Goal: Check status: Check status

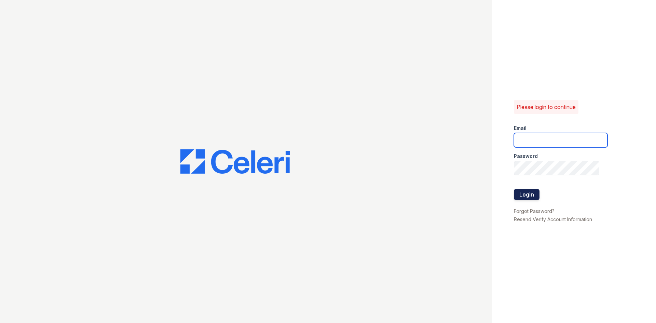
type input "tgibson@trinity-pm.com"
click at [529, 192] on button "Login" at bounding box center [527, 194] width 26 height 11
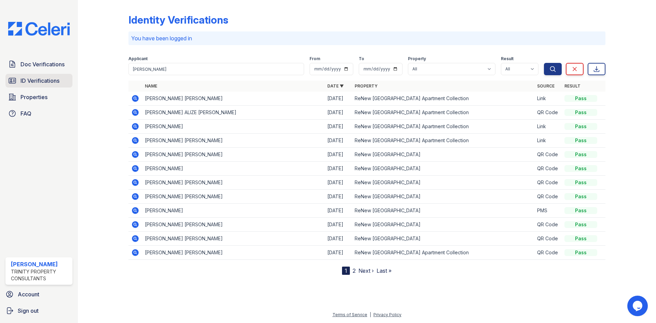
click at [58, 85] on link "ID Verifications" at bounding box center [38, 81] width 67 height 14
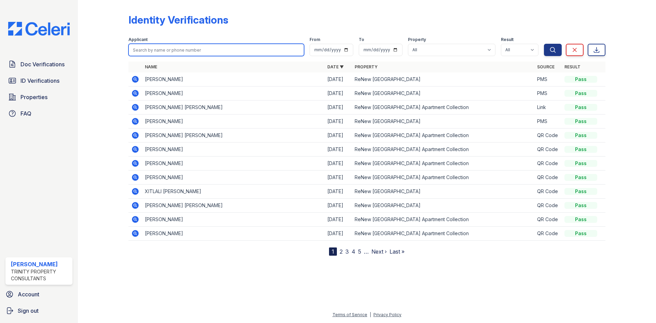
click at [202, 50] on input "search" at bounding box center [216, 50] width 176 height 12
type input "denise"
click at [544, 44] on button "Search" at bounding box center [553, 50] width 18 height 12
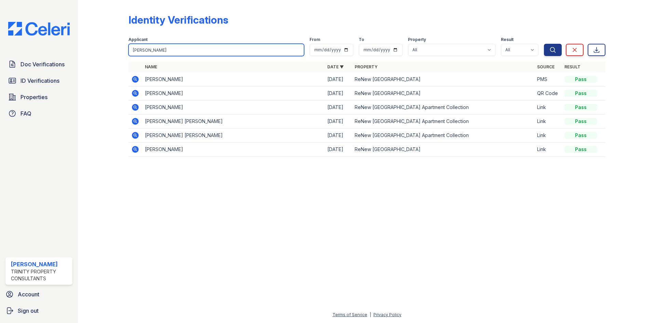
click at [185, 48] on input "denise" at bounding box center [216, 50] width 176 height 12
type input "wing"
click at [544, 44] on button "Search" at bounding box center [553, 50] width 18 height 12
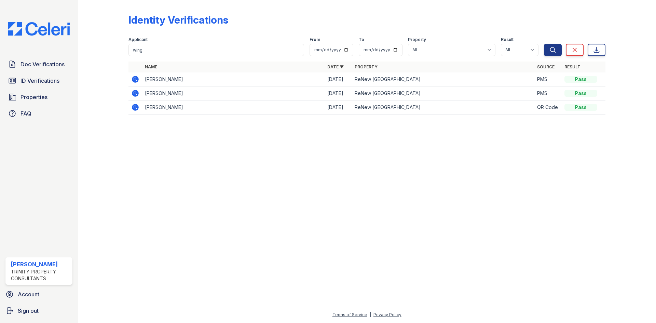
click at [134, 76] on icon at bounding box center [135, 79] width 8 height 8
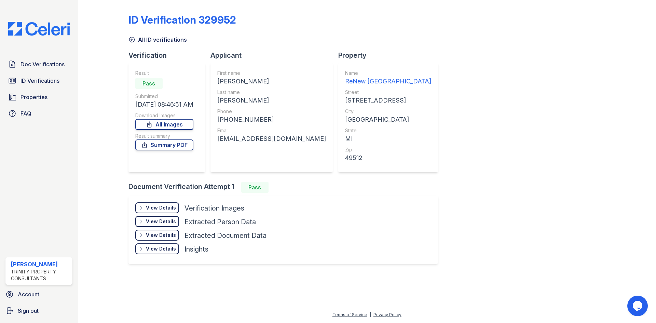
click at [167, 206] on div "View Details" at bounding box center [161, 207] width 30 height 7
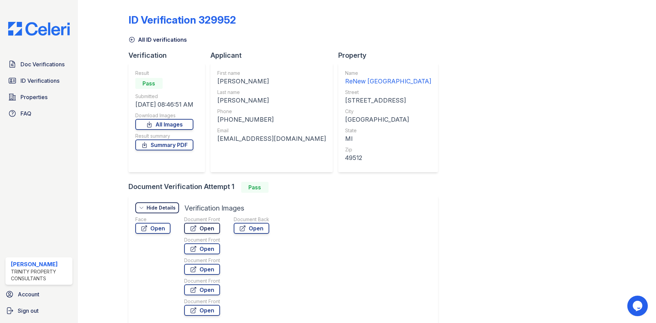
click at [204, 232] on link "Open" at bounding box center [202, 228] width 36 height 11
click at [257, 226] on link "Open" at bounding box center [252, 228] width 36 height 11
click at [182, 142] on link "Summary PDF" at bounding box center [164, 144] width 58 height 11
click at [130, 40] on icon at bounding box center [131, 39] width 7 height 7
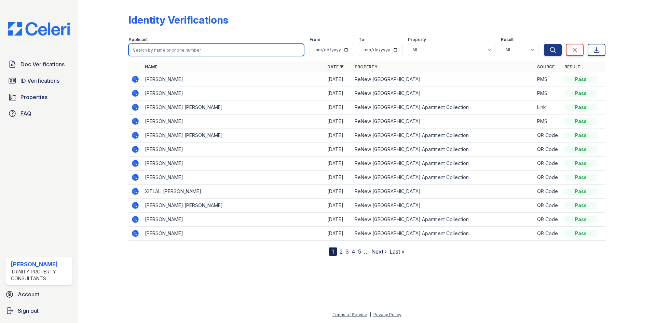
click at [162, 49] on input "search" at bounding box center [216, 50] width 176 height 12
type input "wing"
click at [544, 44] on button "Search" at bounding box center [553, 50] width 18 height 12
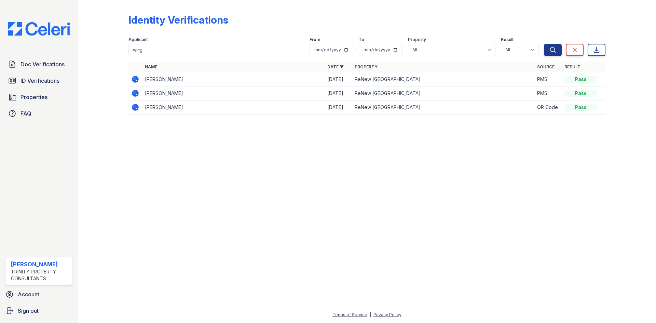
click at [137, 94] on icon at bounding box center [135, 93] width 7 height 7
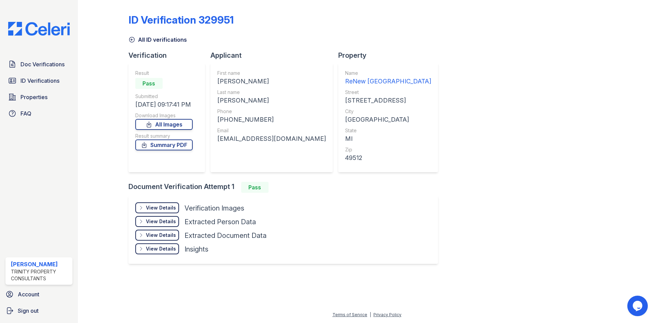
click at [172, 205] on div "View Details" at bounding box center [161, 207] width 30 height 7
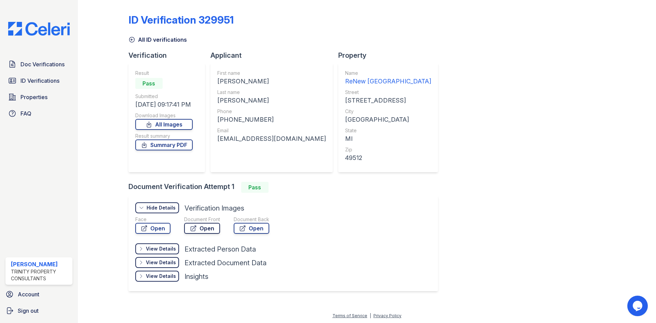
click at [204, 230] on link "Open" at bounding box center [202, 228] width 36 height 11
click at [248, 230] on link "Open" at bounding box center [252, 228] width 36 height 11
click at [187, 148] on link "Summary PDF" at bounding box center [163, 144] width 57 height 11
click at [52, 65] on span "Doc Verifications" at bounding box center [43, 64] width 44 height 8
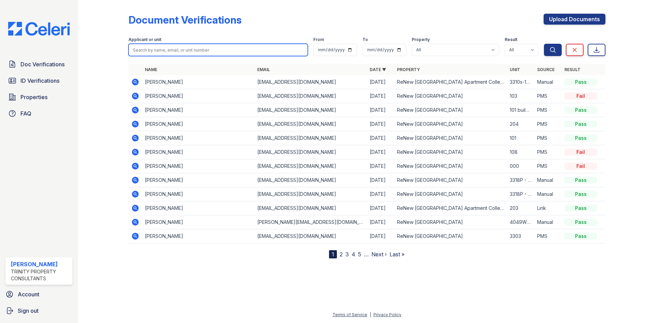
click at [150, 50] on input "search" at bounding box center [217, 50] width 179 height 12
type input "wing"
click at [544, 44] on button "Search" at bounding box center [553, 50] width 18 height 12
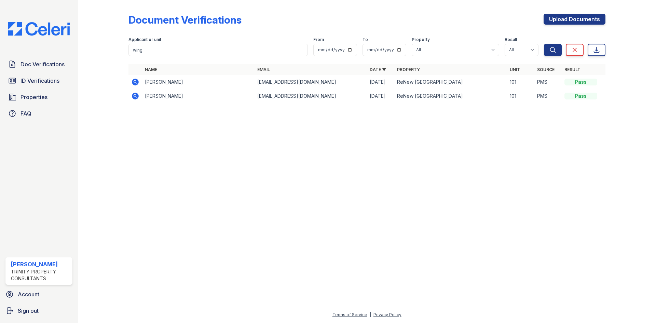
click at [133, 96] on icon at bounding box center [135, 96] width 7 height 7
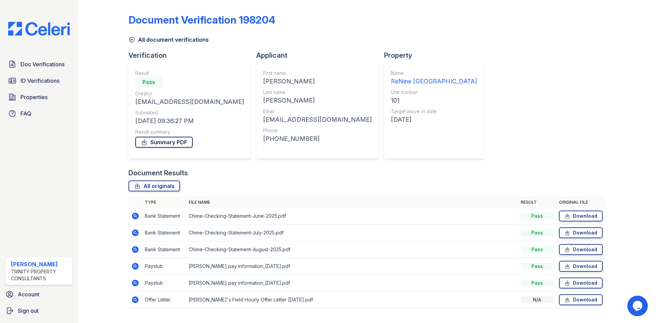
click at [162, 141] on link "Summary PDF" at bounding box center [163, 142] width 57 height 11
click at [133, 38] on icon at bounding box center [131, 39] width 7 height 7
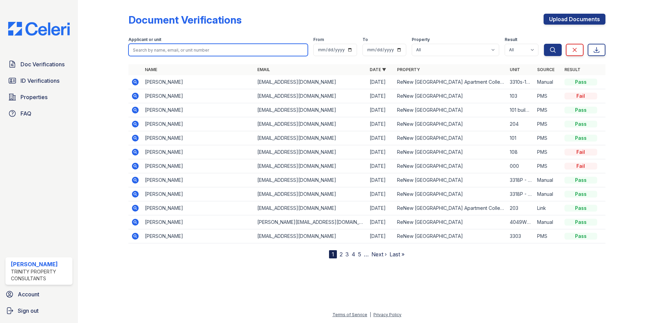
click at [161, 49] on input "search" at bounding box center [217, 50] width 179 height 12
type input "wing"
click at [544, 44] on button "Search" at bounding box center [553, 50] width 18 height 12
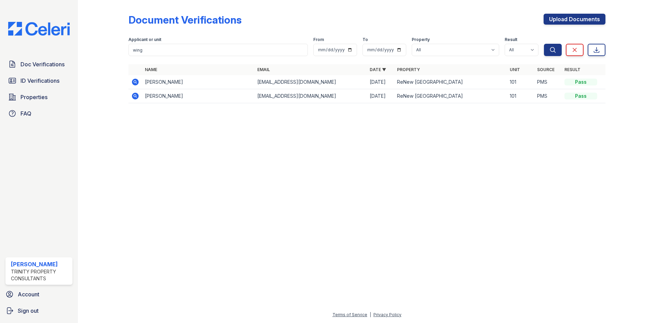
click at [133, 81] on icon at bounding box center [135, 82] width 7 height 7
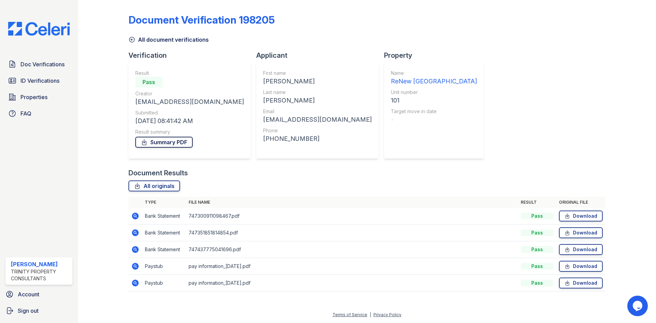
click at [160, 146] on link "Summary PDF" at bounding box center [163, 142] width 57 height 11
drag, startPoint x: 51, startPoint y: 78, endPoint x: 53, endPoint y: 76, distance: 3.6
click at [51, 78] on span "ID Verifications" at bounding box center [40, 81] width 39 height 8
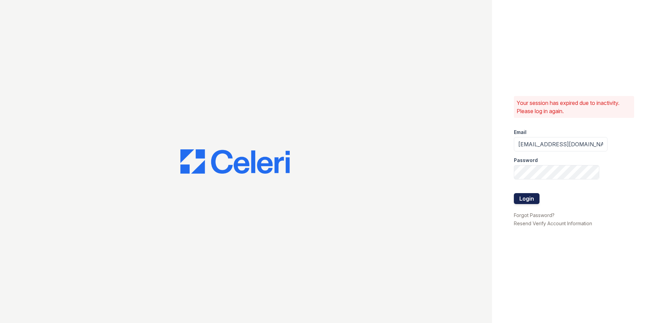
click at [530, 193] on button "Login" at bounding box center [527, 198] width 26 height 11
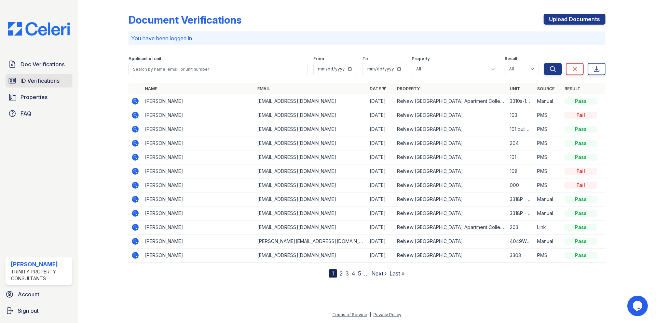
click at [30, 81] on span "ID Verifications" at bounding box center [40, 81] width 39 height 8
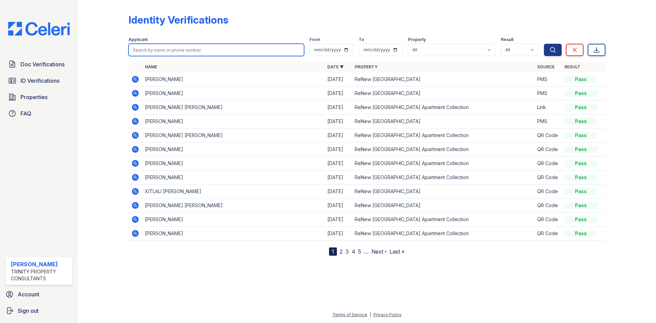
click at [167, 47] on input "search" at bounding box center [216, 50] width 176 height 12
type input "wing"
click at [544, 44] on button "Search" at bounding box center [553, 50] width 18 height 12
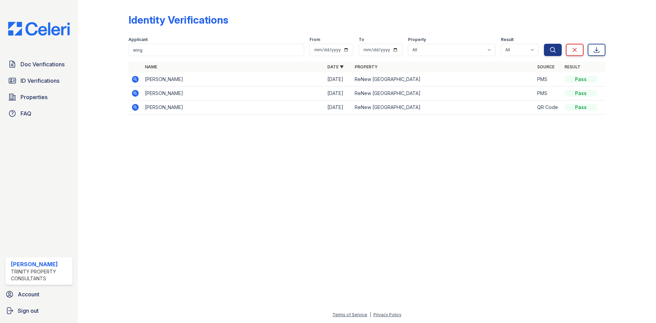
click at [139, 77] on td at bounding box center [135, 79] width 14 height 14
click at [135, 77] on icon at bounding box center [135, 79] width 7 height 7
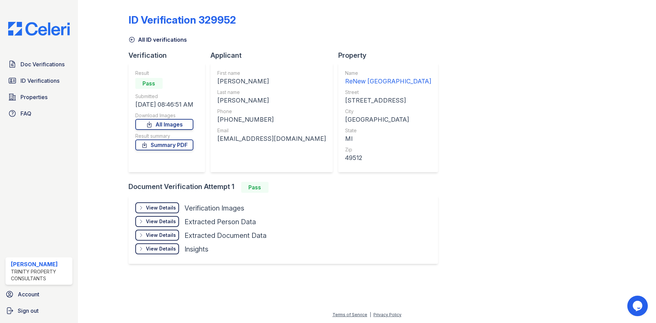
click at [155, 211] on div "View Details Details" at bounding box center [157, 207] width 44 height 11
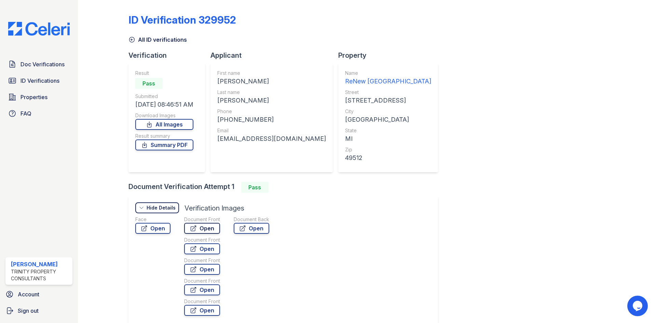
click at [213, 228] on link "Open" at bounding box center [202, 228] width 36 height 11
click at [245, 230] on icon at bounding box center [242, 228] width 7 height 7
click at [40, 76] on link "ID Verifications" at bounding box center [38, 81] width 67 height 14
